Goal: Use online tool/utility: Utilize a website feature to perform a specific function

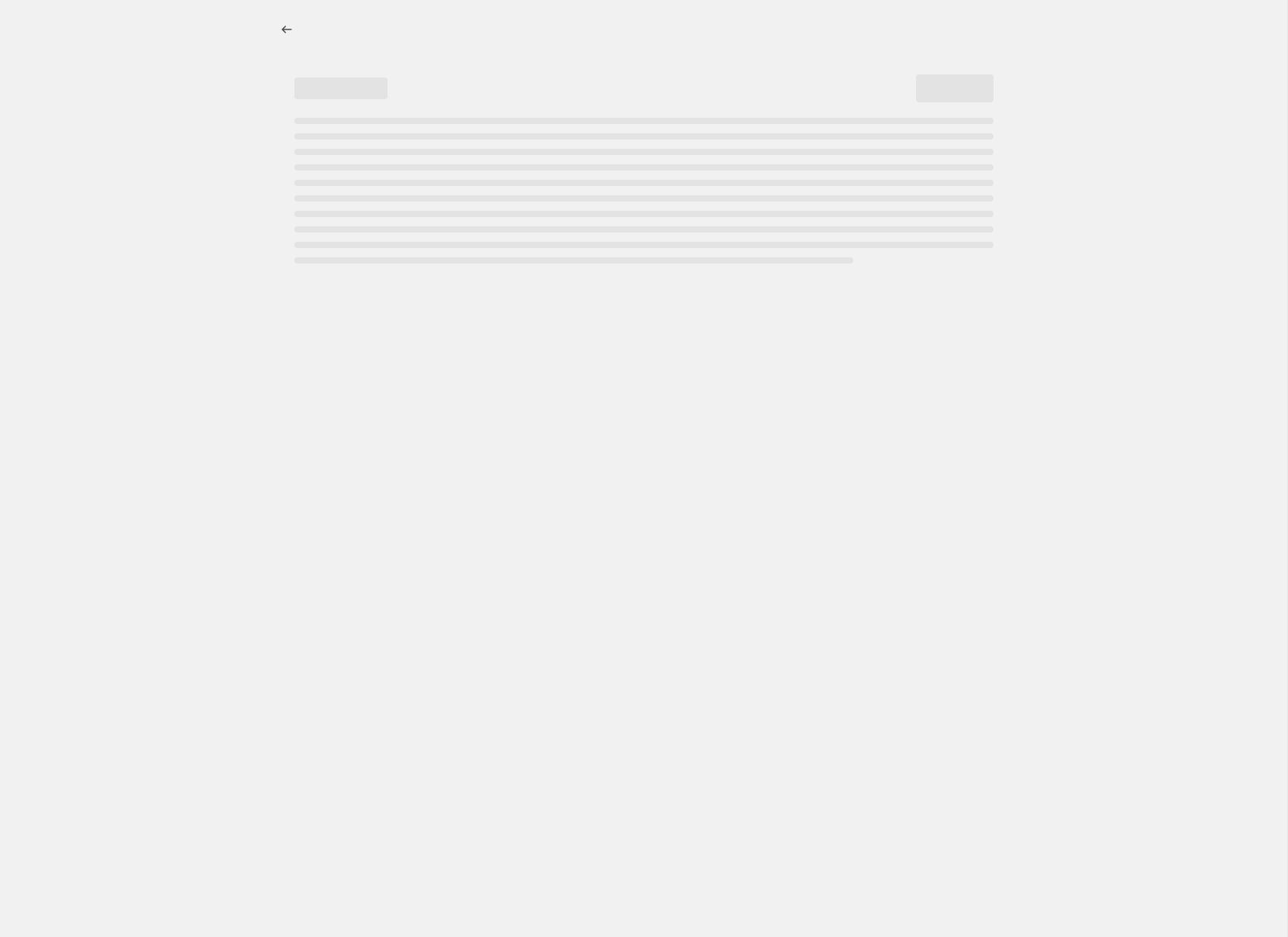
select select "percentage"
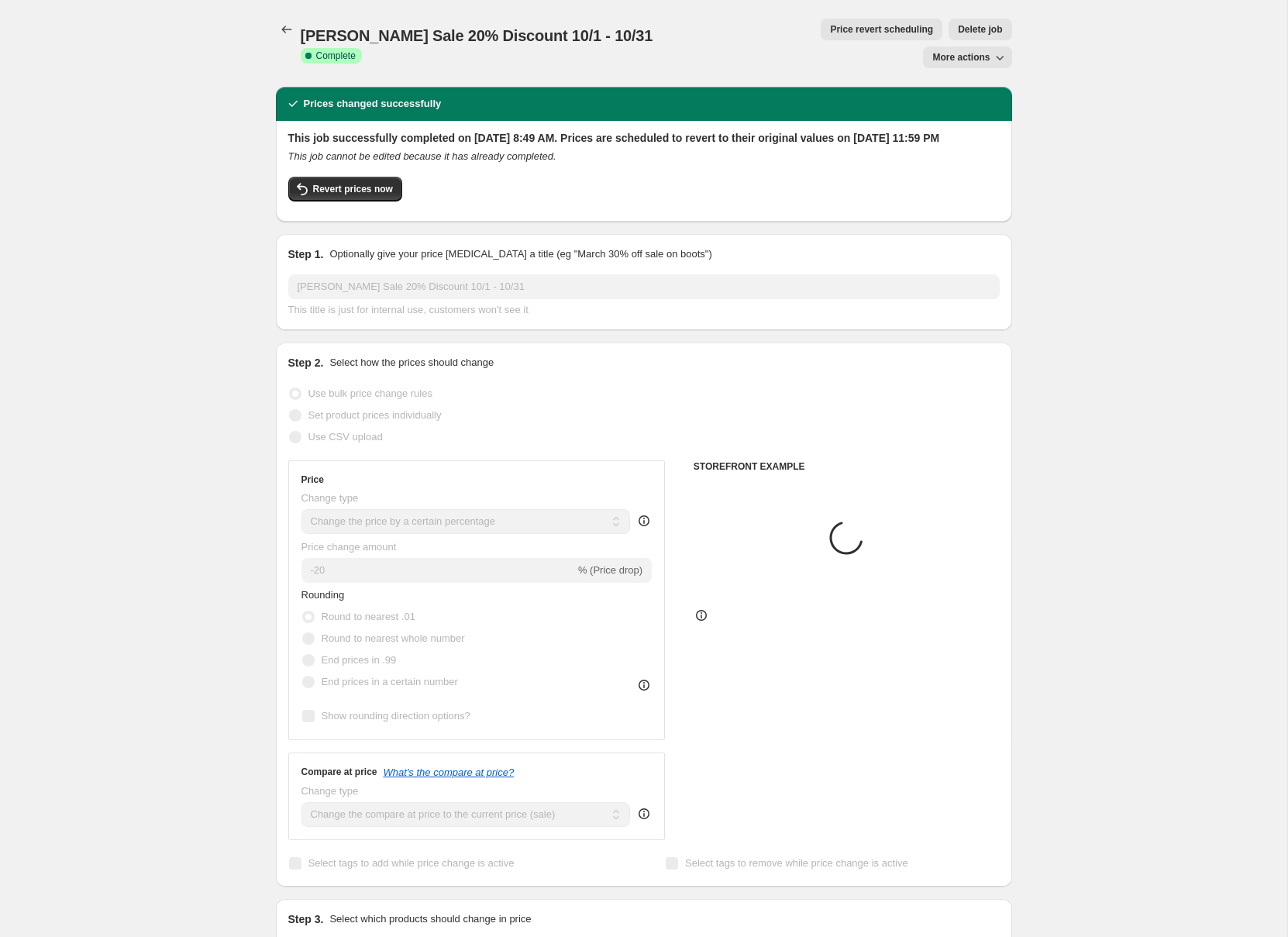
select select "collection"
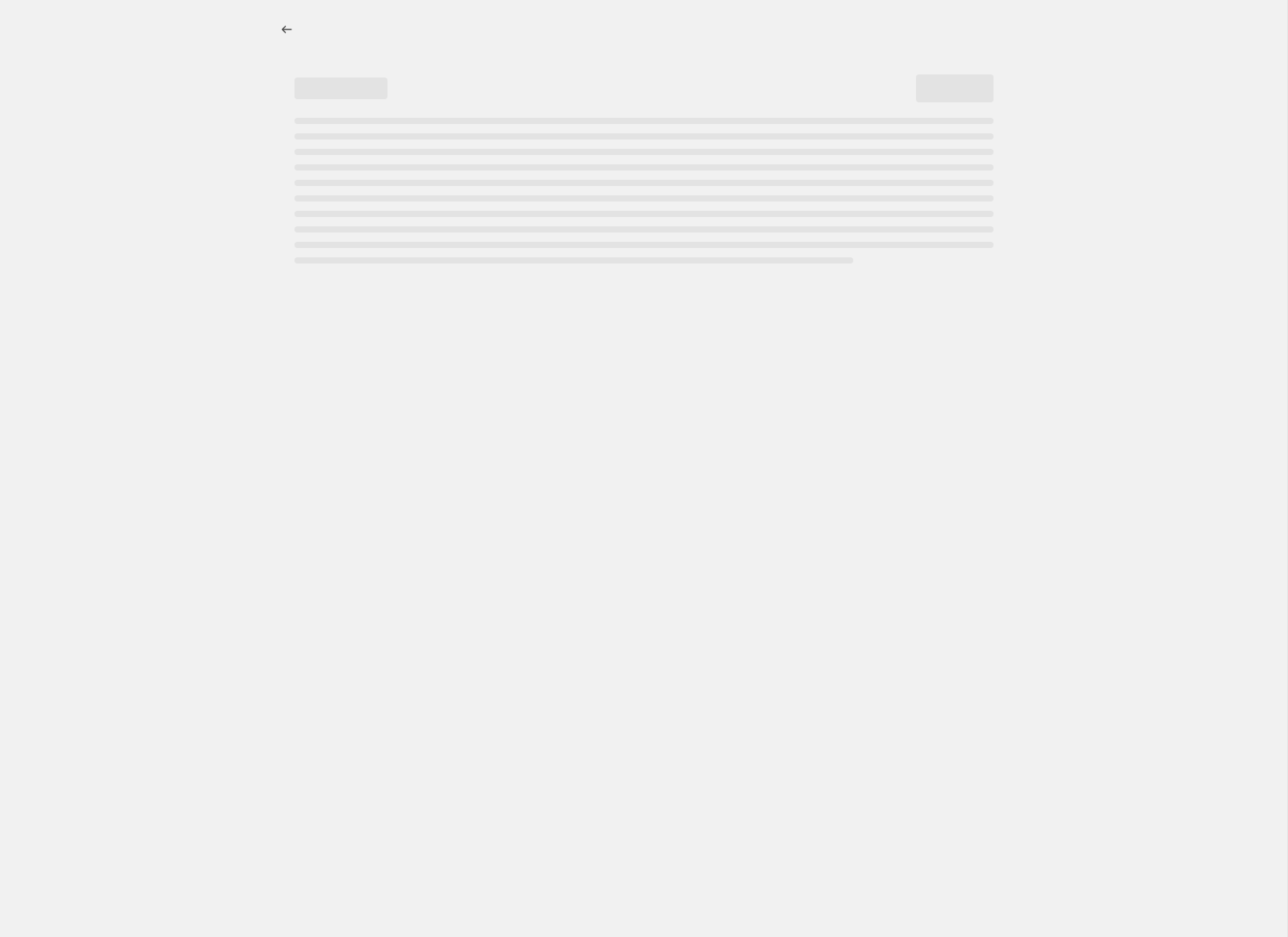
select select "percentage"
select select "collection"
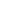
select select "percentage"
select select "collection"
